Goal: Check status: Check status

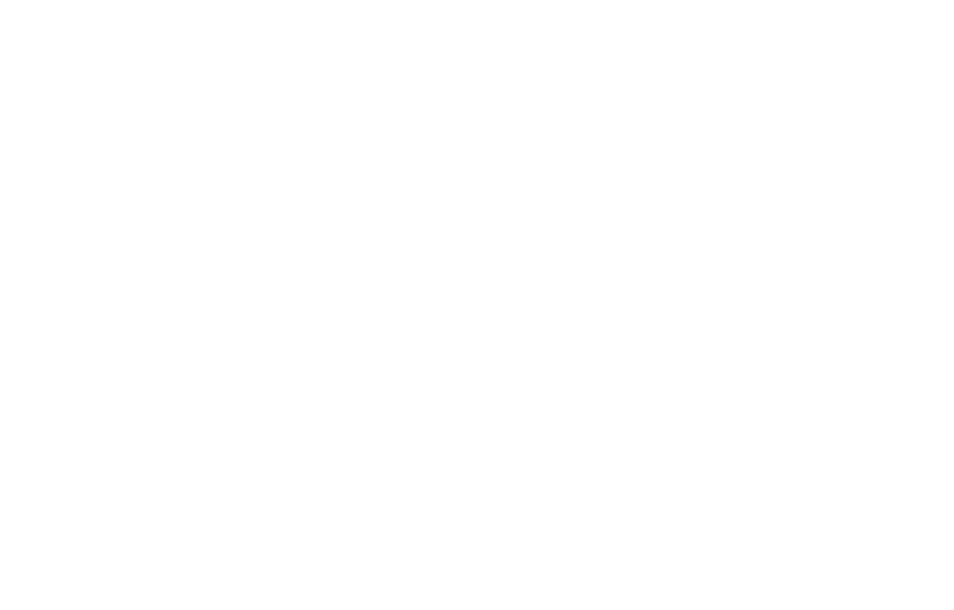
select select "es"
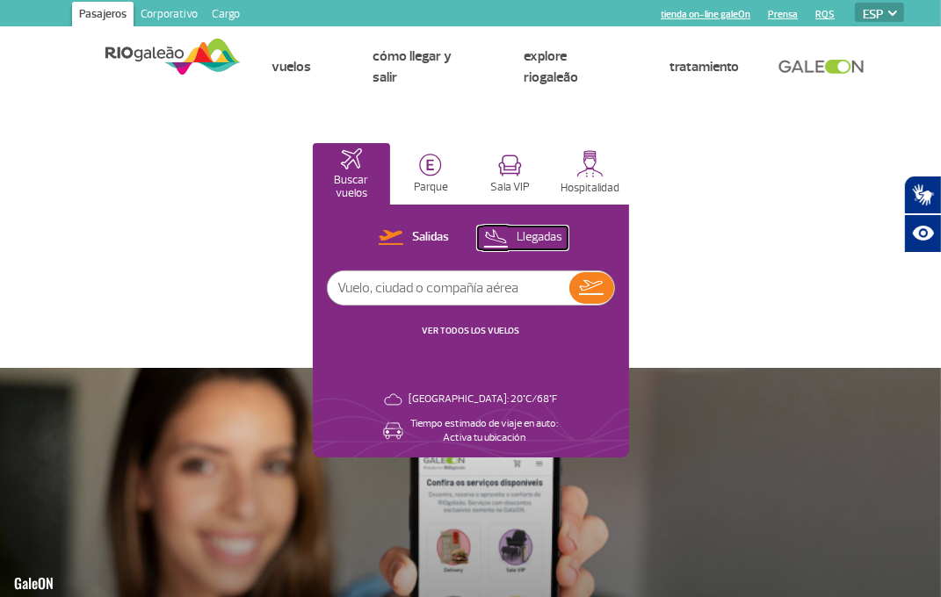
click at [523, 236] on p "Llegadas" at bounding box center [539, 237] width 46 height 17
click at [424, 291] on input "text" at bounding box center [448, 287] width 241 height 33
type input "LA3698"
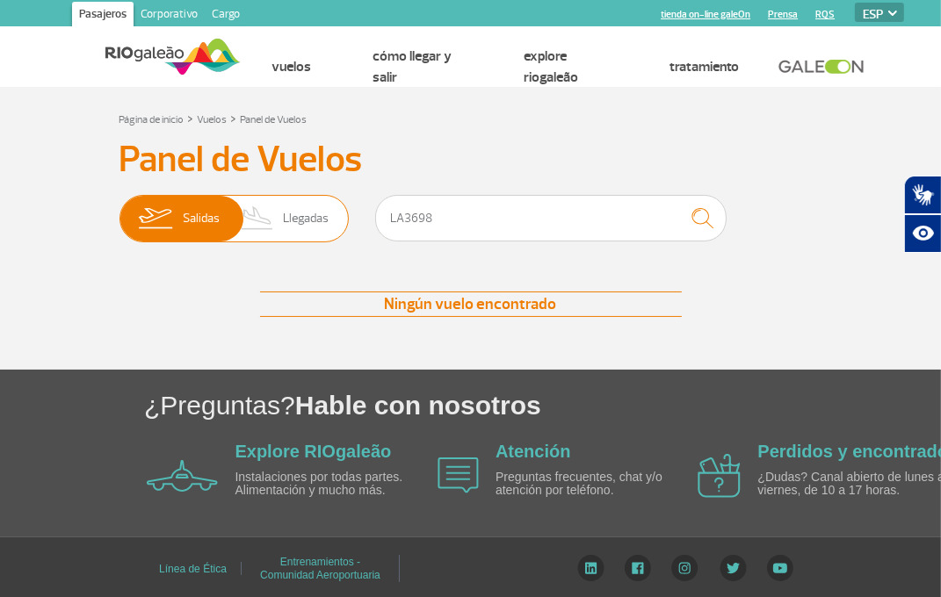
click at [307, 224] on span "Llegadas" at bounding box center [306, 219] width 46 height 46
click at [119, 210] on input "[PERSON_NAME]" at bounding box center [119, 210] width 0 height 0
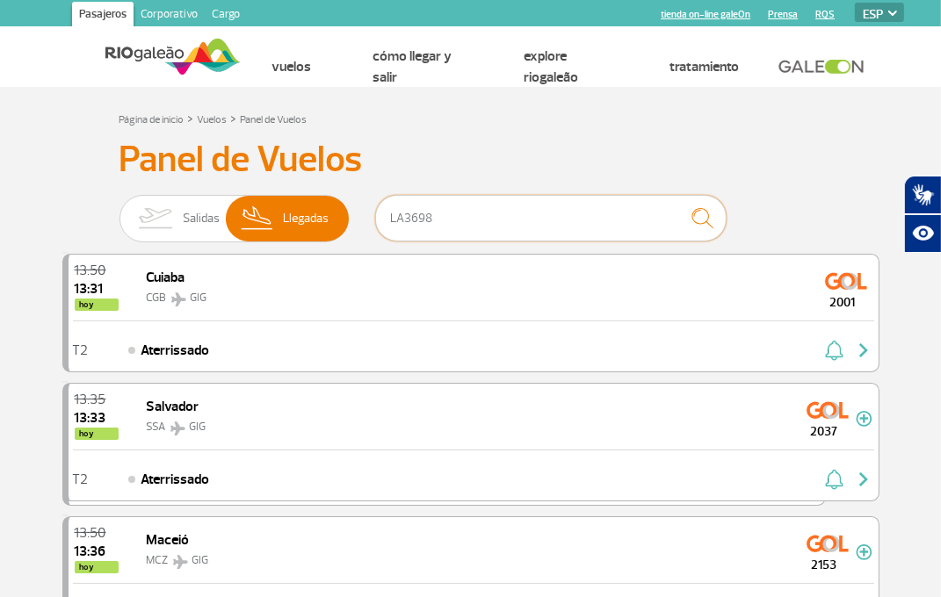
click at [510, 210] on input "LA3698" at bounding box center [550, 218] width 351 height 47
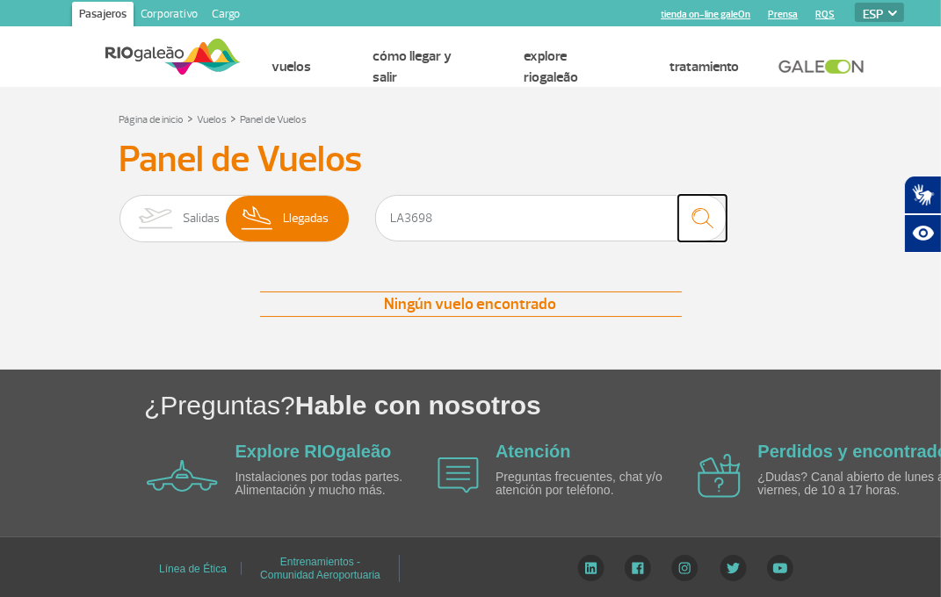
click at [698, 217] on img "submit" at bounding box center [702, 218] width 38 height 36
drag, startPoint x: 403, startPoint y: 219, endPoint x: 302, endPoint y: 234, distance: 102.1
click at [303, 234] on div "[PERSON_NAME] Llegadas LA3698" at bounding box center [470, 221] width 703 height 53
type input "3698"
click at [693, 210] on img "submit" at bounding box center [702, 218] width 38 height 36
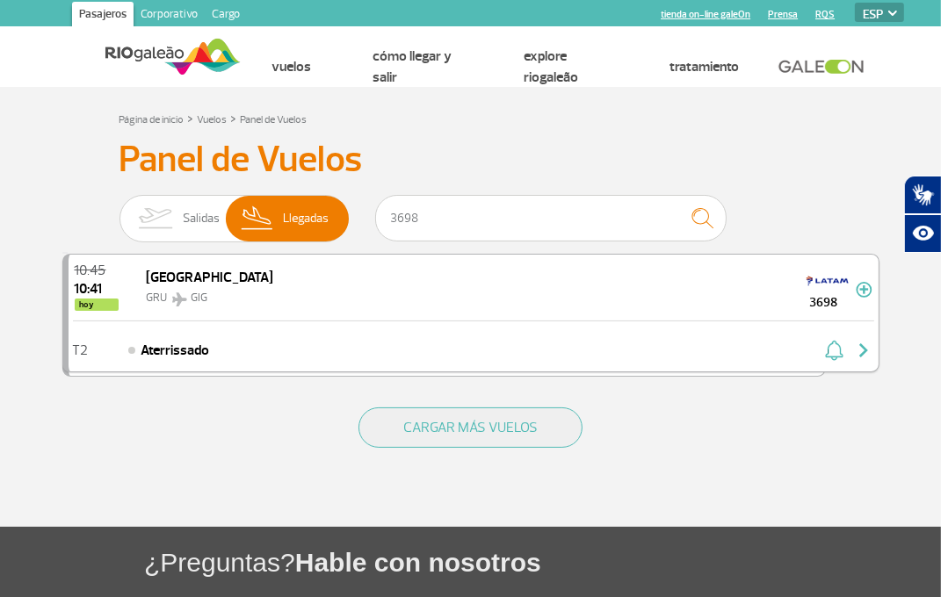
click at [861, 350] on img "button" at bounding box center [863, 350] width 21 height 21
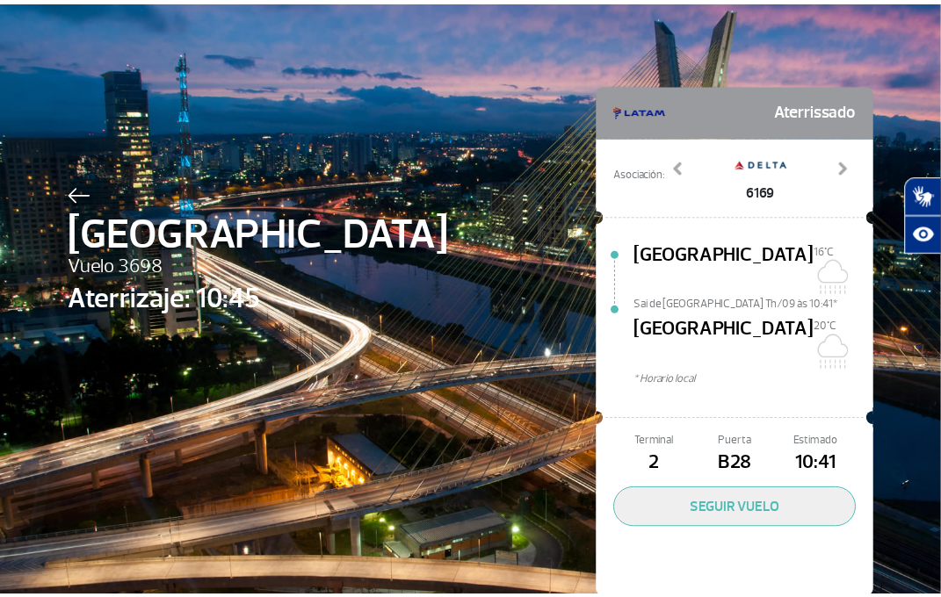
scroll to position [16, 0]
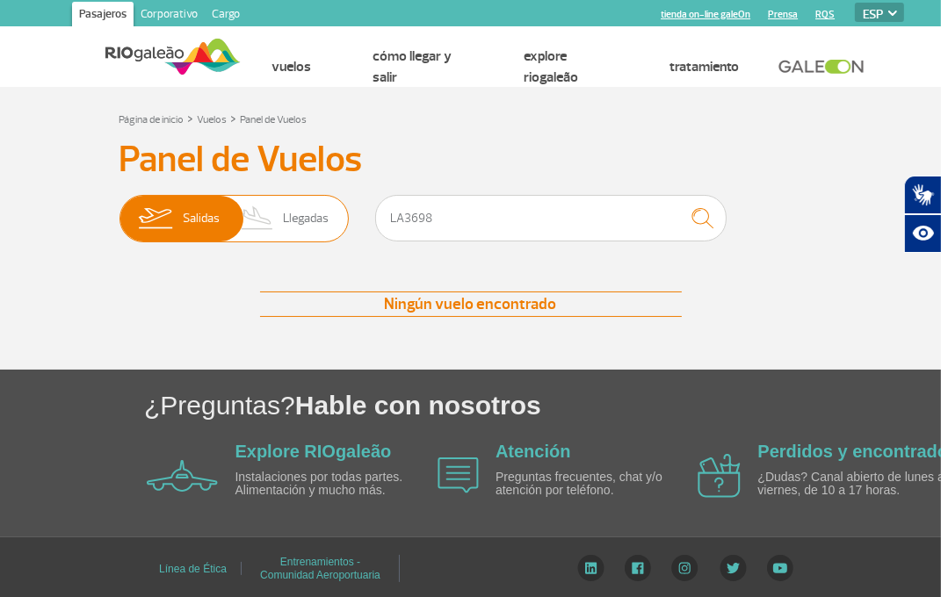
click at [295, 219] on span "Llegadas" at bounding box center [306, 219] width 46 height 46
click at [119, 210] on input "[PERSON_NAME]" at bounding box center [119, 210] width 0 height 0
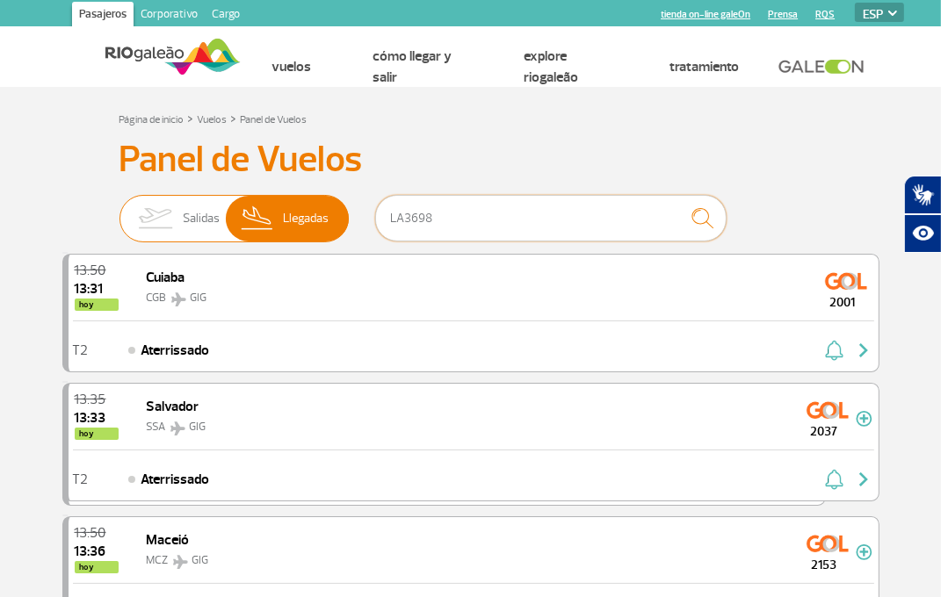
drag, startPoint x: 402, startPoint y: 227, endPoint x: 268, endPoint y: 227, distance: 134.4
click at [268, 227] on div "[PERSON_NAME] Llegadas LA3698" at bounding box center [470, 221] width 703 height 53
type input "3698"
